Goal: Transaction & Acquisition: Subscribe to service/newsletter

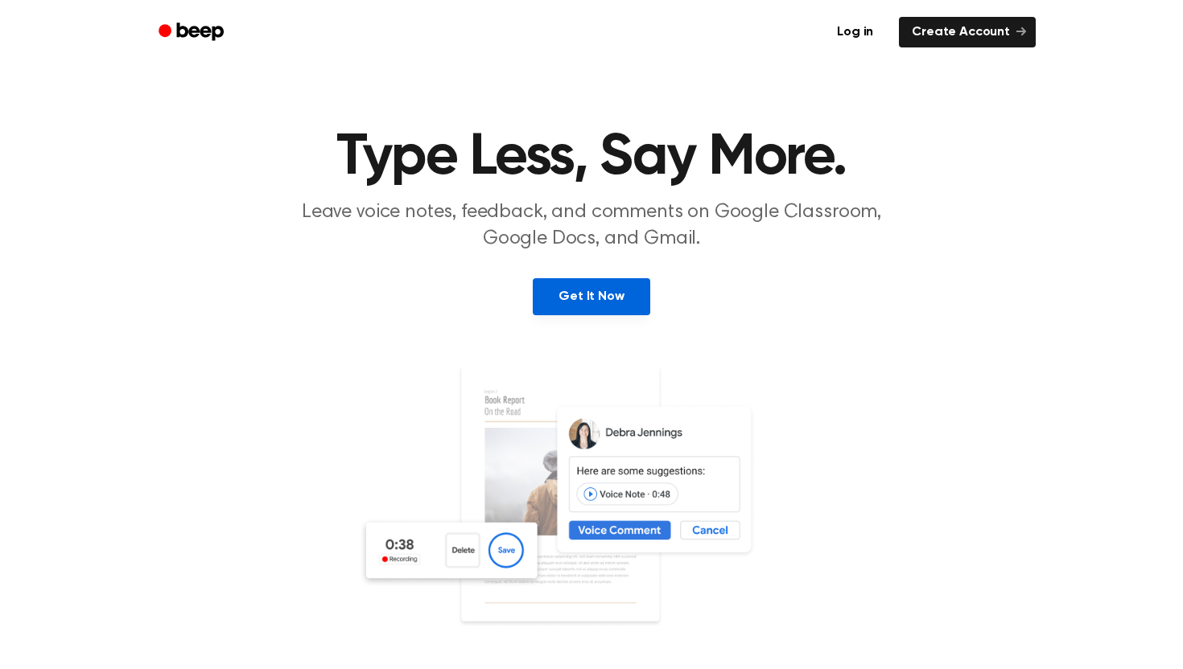
click at [627, 301] on link "Get It Now" at bounding box center [591, 296] width 117 height 37
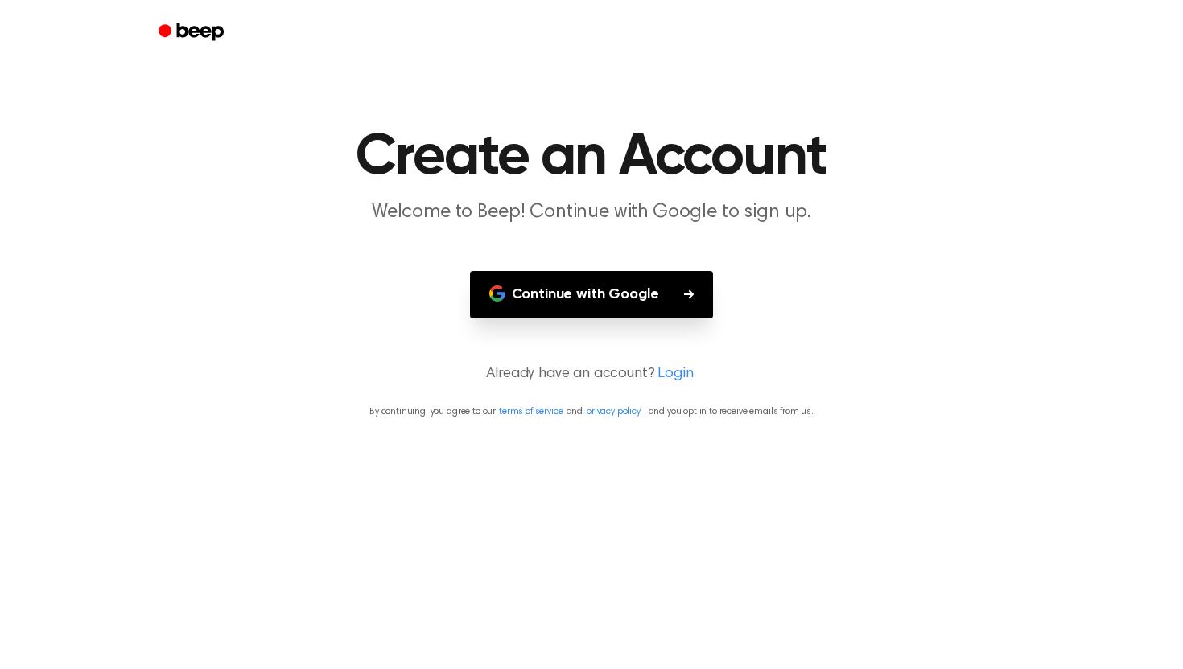
click at [627, 301] on button "Continue with Google" at bounding box center [592, 294] width 244 height 47
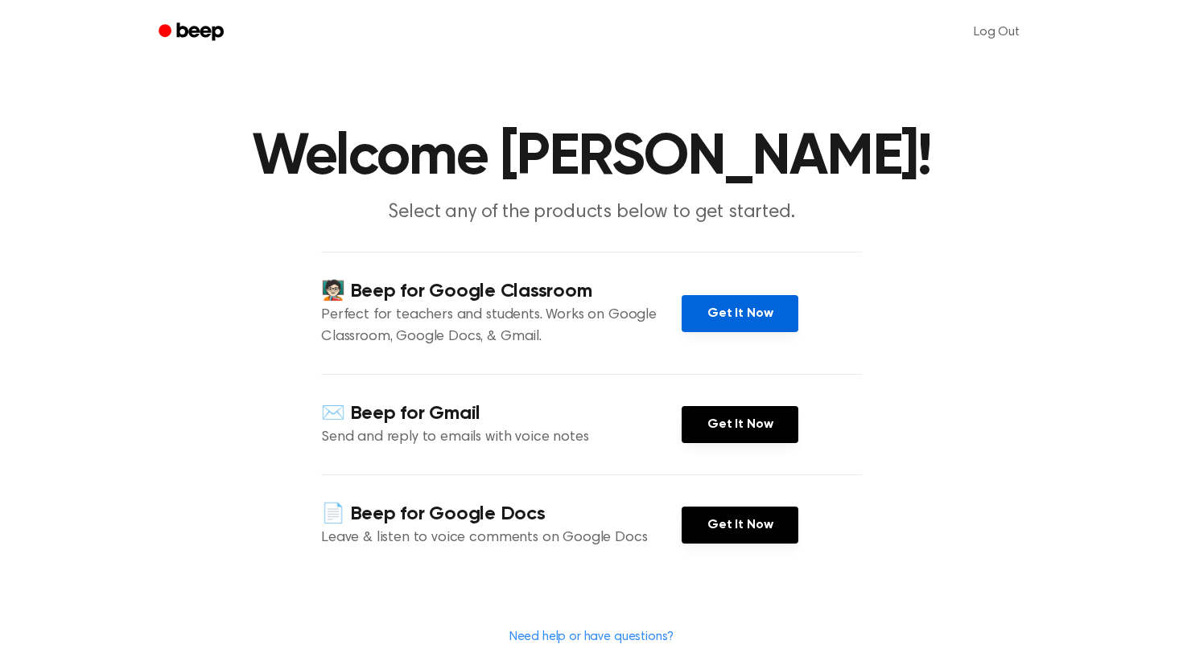
click at [783, 297] on link "Get It Now" at bounding box center [739, 313] width 117 height 37
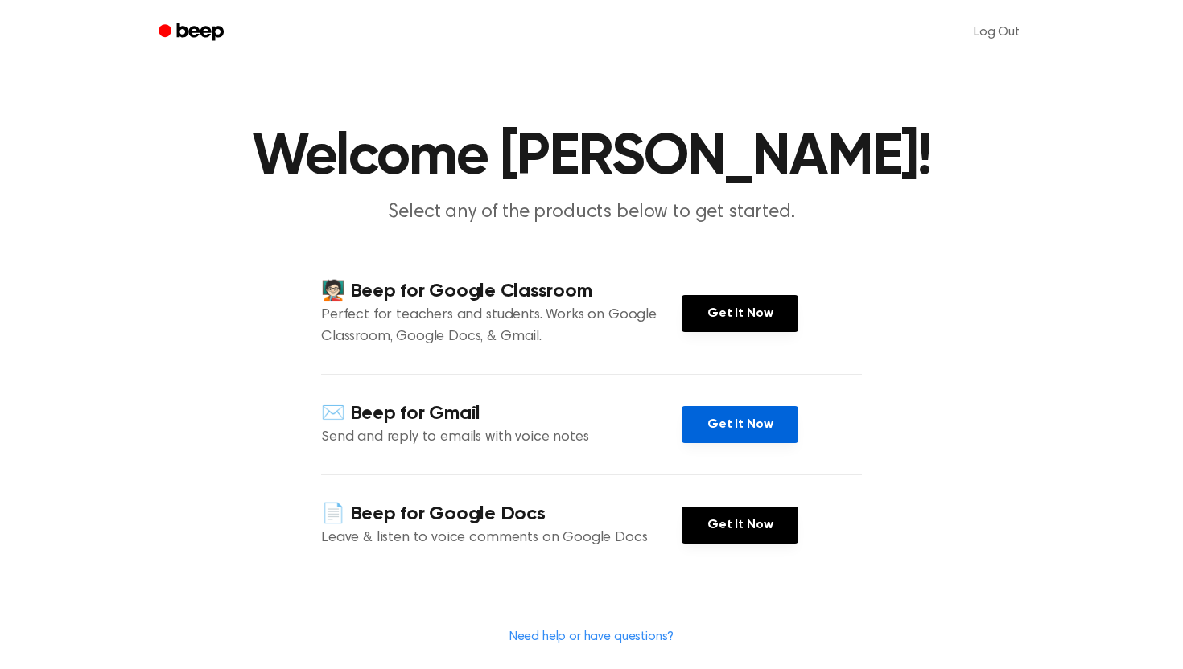
click at [741, 414] on link "Get It Now" at bounding box center [739, 424] width 117 height 37
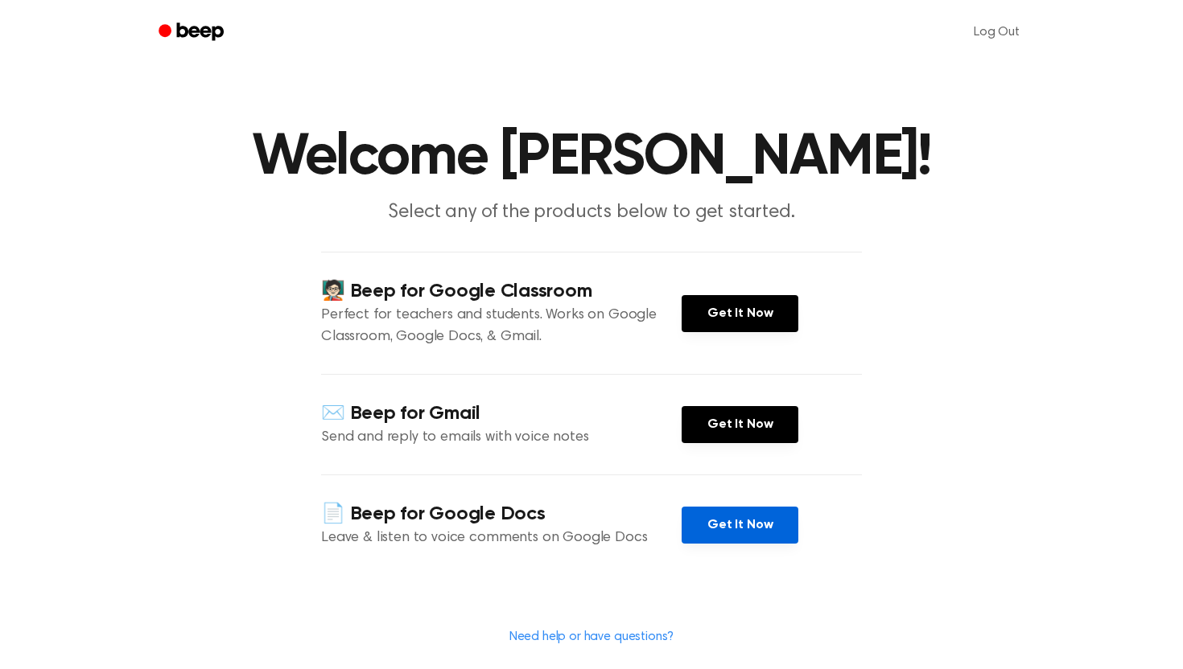
click at [689, 517] on link "Get It Now" at bounding box center [739, 525] width 117 height 37
click at [735, 543] on link "Get It Now" at bounding box center [739, 525] width 117 height 37
